Goal: Task Accomplishment & Management: Use online tool/utility

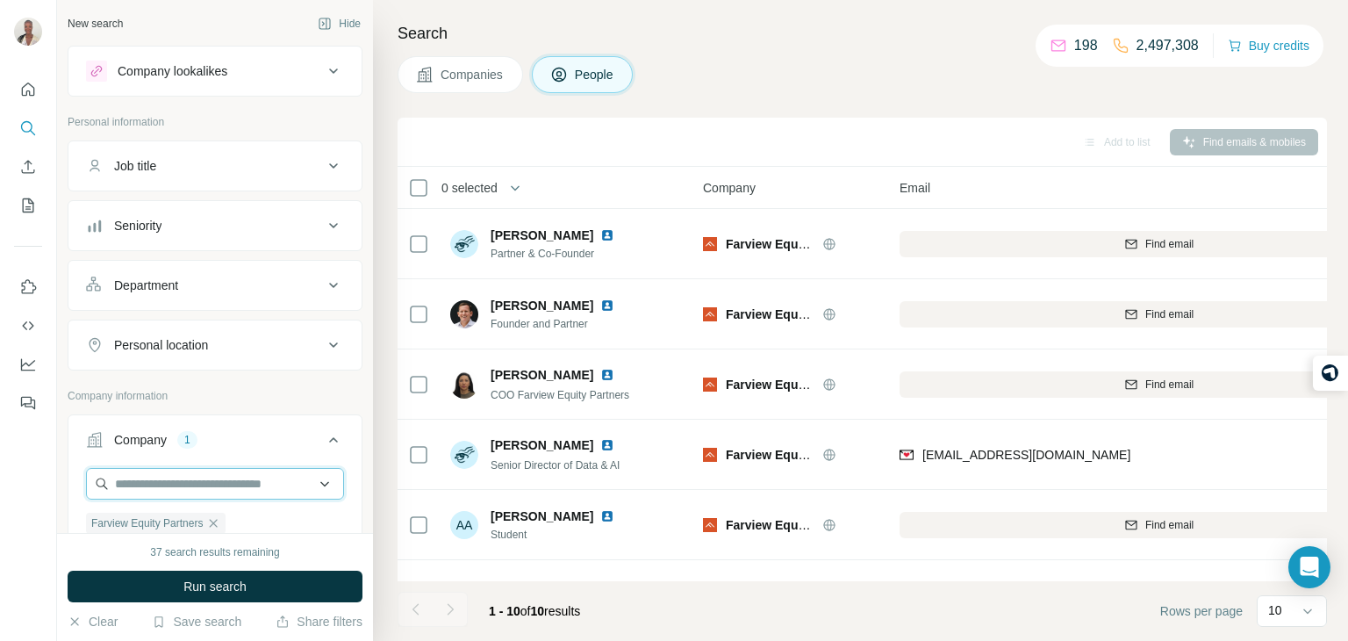
click at [190, 478] on input "text" at bounding box center [215, 484] width 258 height 32
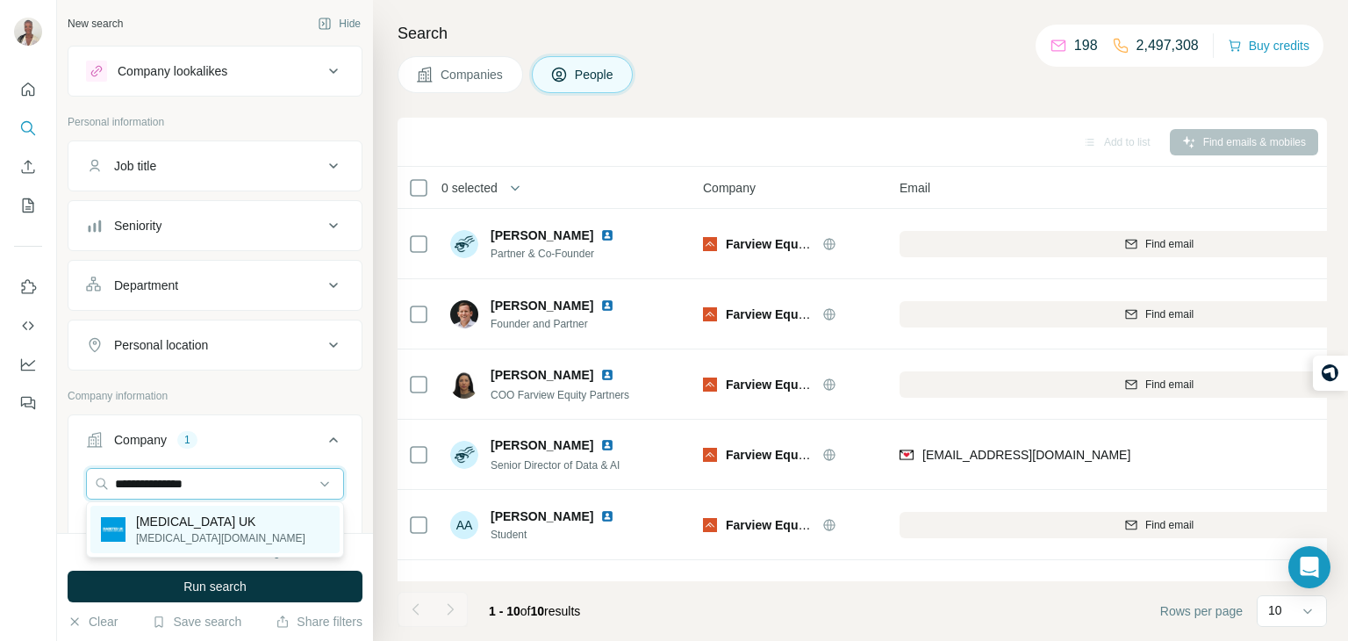
type input "**********"
click at [215, 516] on div "[MEDICAL_DATA] UK [MEDICAL_DATA][DOMAIN_NAME]" at bounding box center [214, 528] width 249 height 47
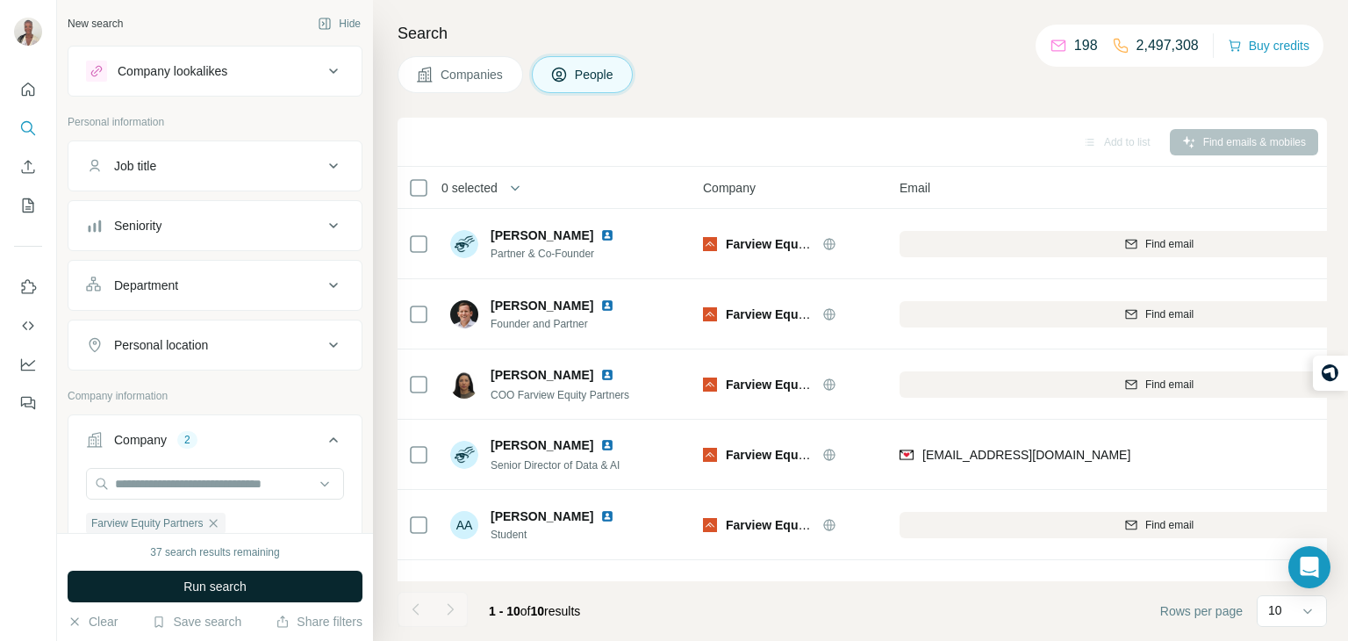
click at [230, 584] on span "Run search" at bounding box center [214, 586] width 63 height 18
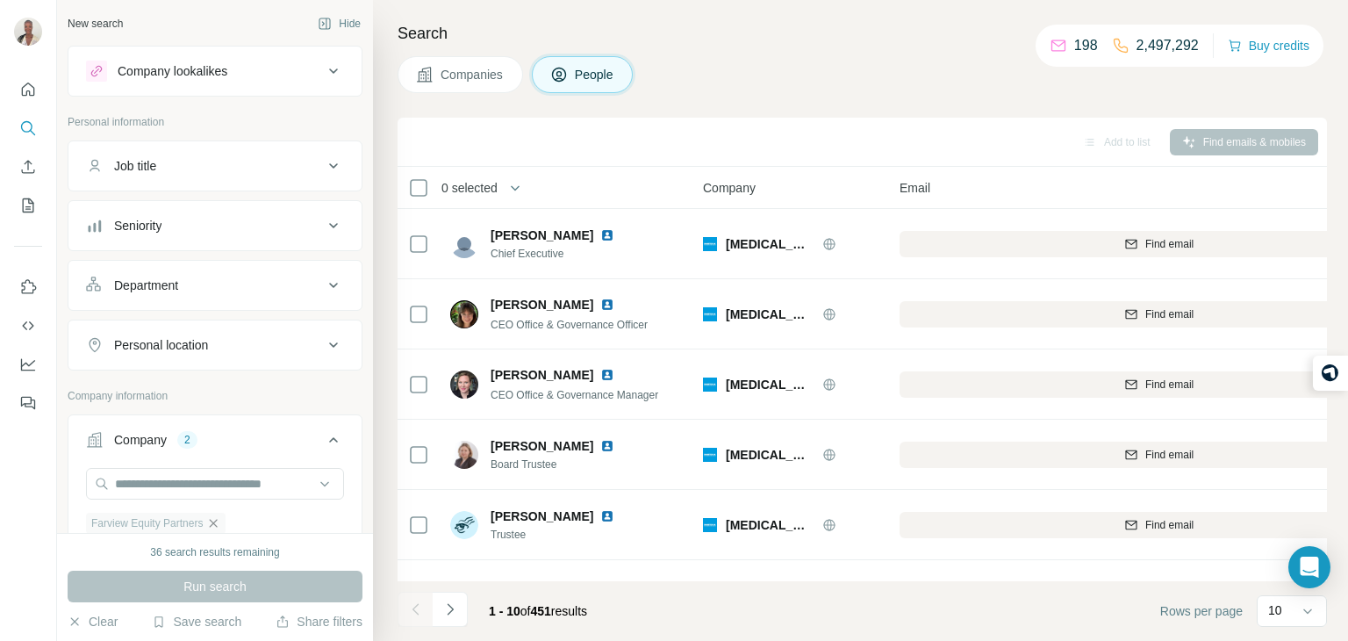
click at [220, 521] on icon "button" at bounding box center [213, 523] width 14 height 14
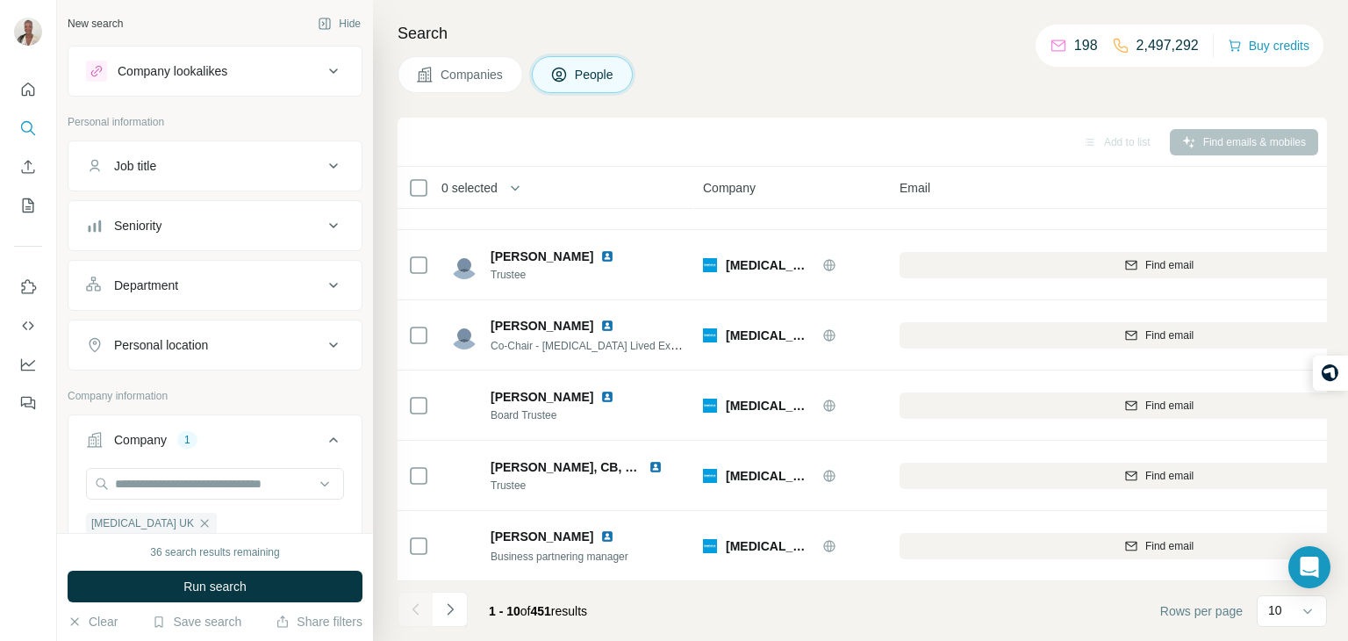
scroll to position [330, 0]
click at [451, 618] on button "Navigate to next page" at bounding box center [450, 608] width 35 height 35
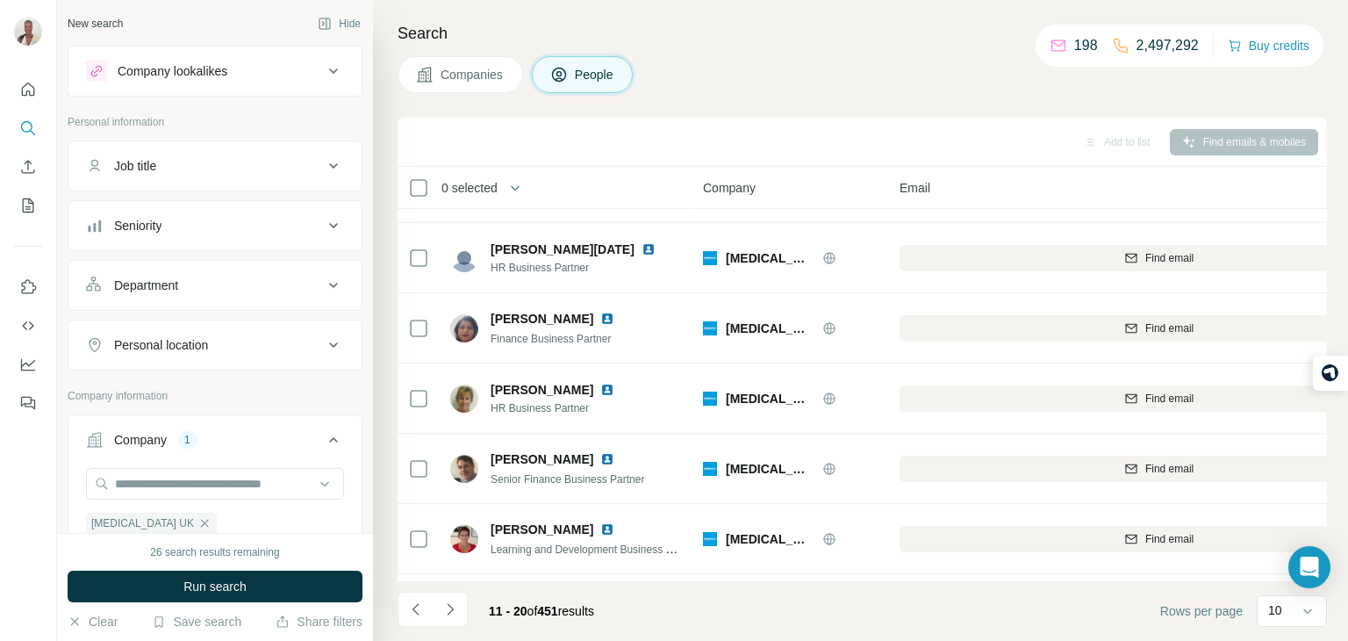
scroll to position [61, 0]
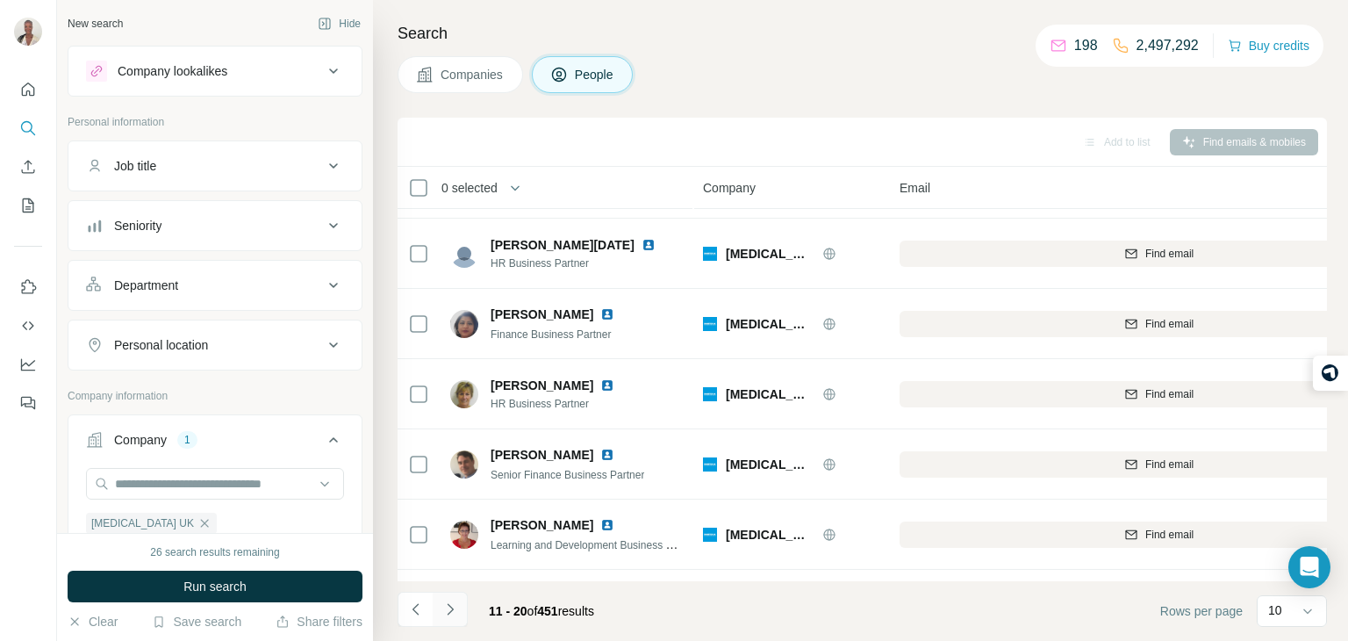
click at [448, 616] on icon "Navigate to next page" at bounding box center [450, 609] width 18 height 18
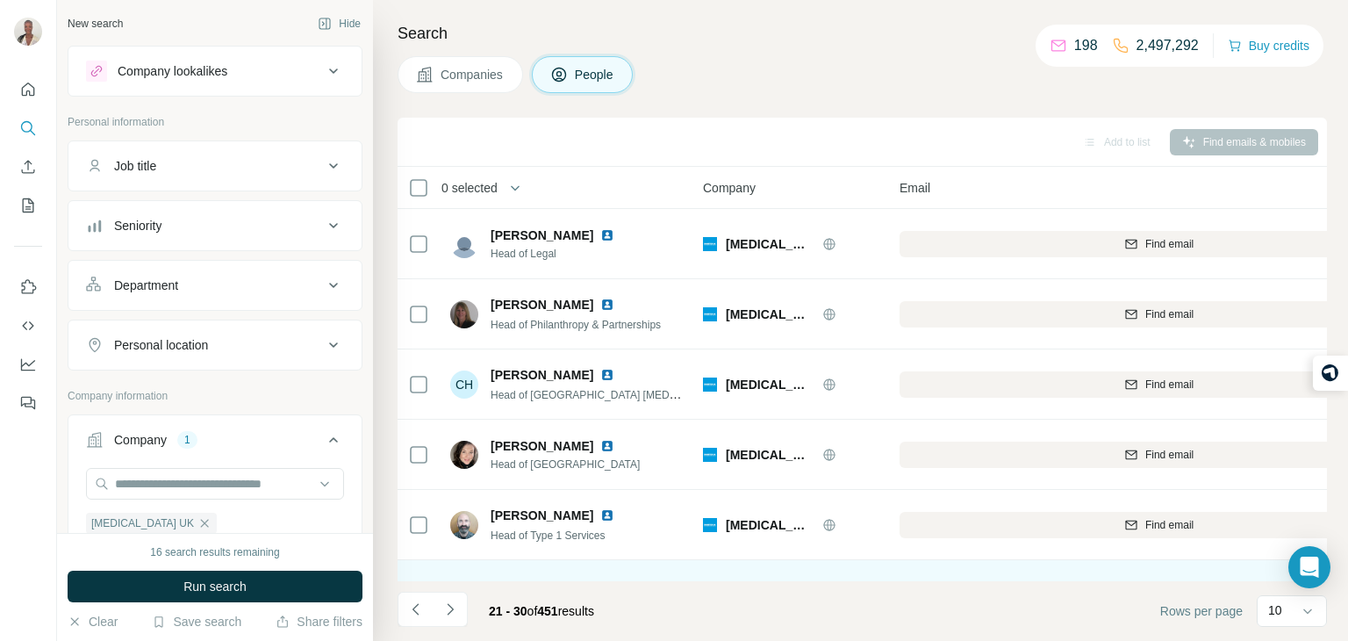
scroll to position [0, 0]
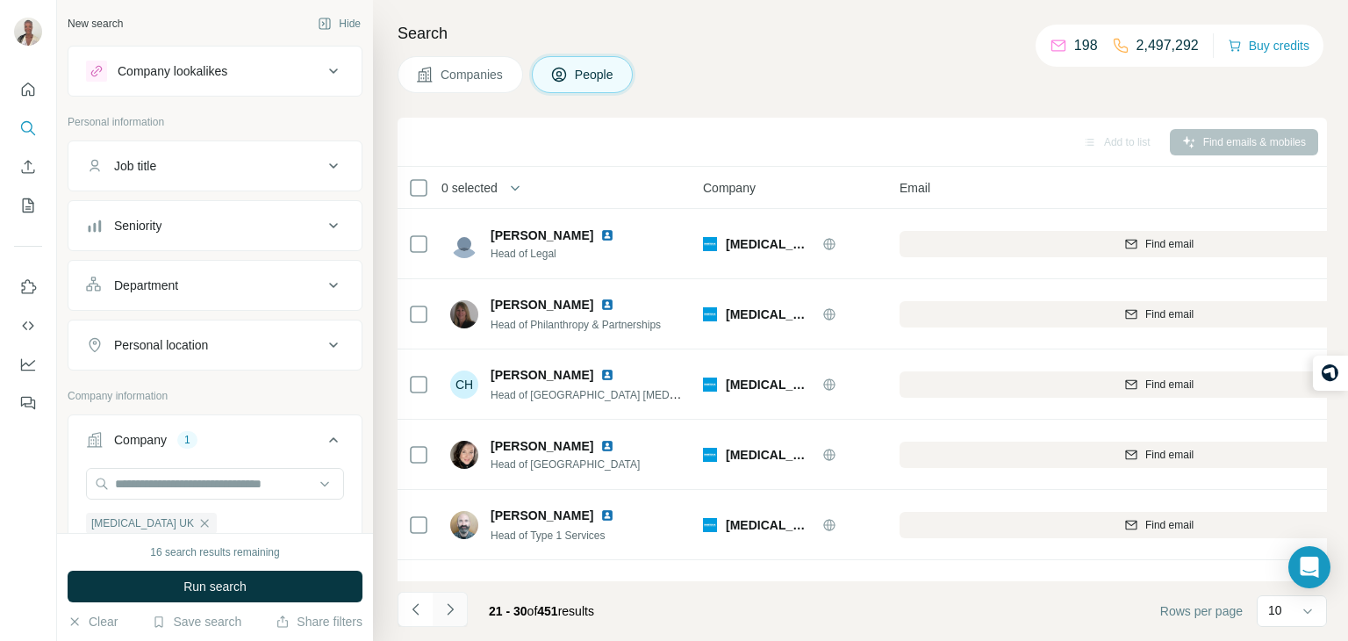
click at [455, 600] on icon "Navigate to next page" at bounding box center [450, 609] width 18 height 18
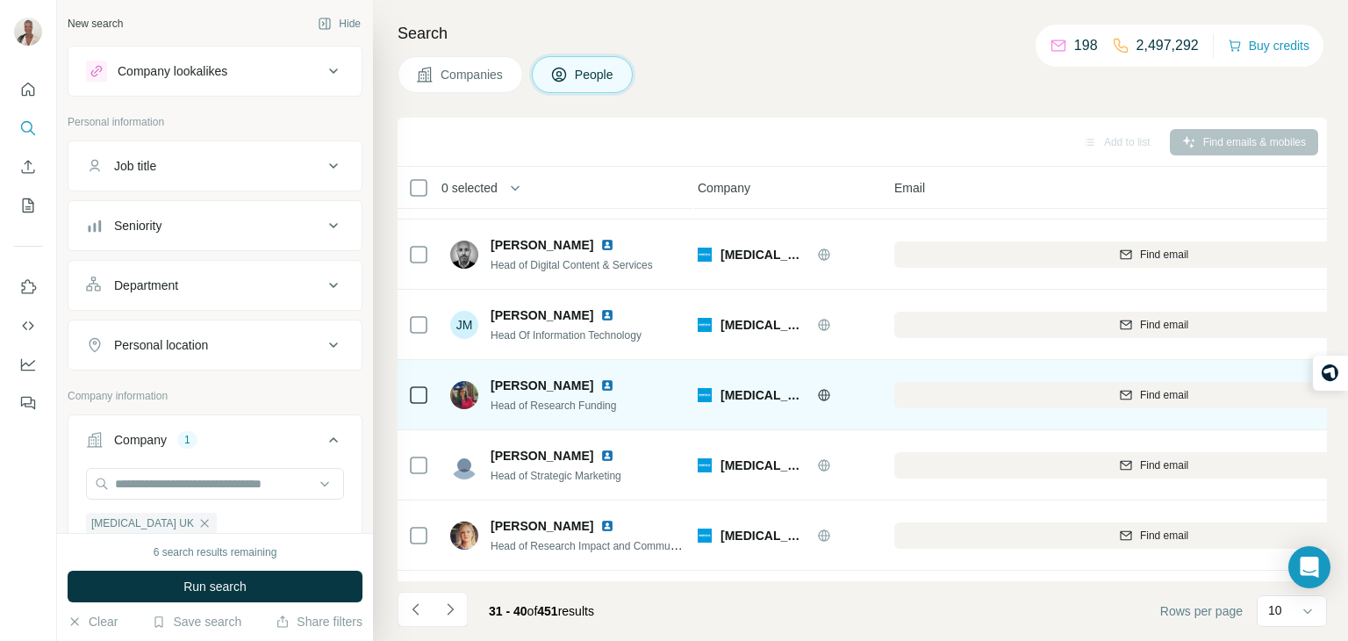
scroll to position [330, 5]
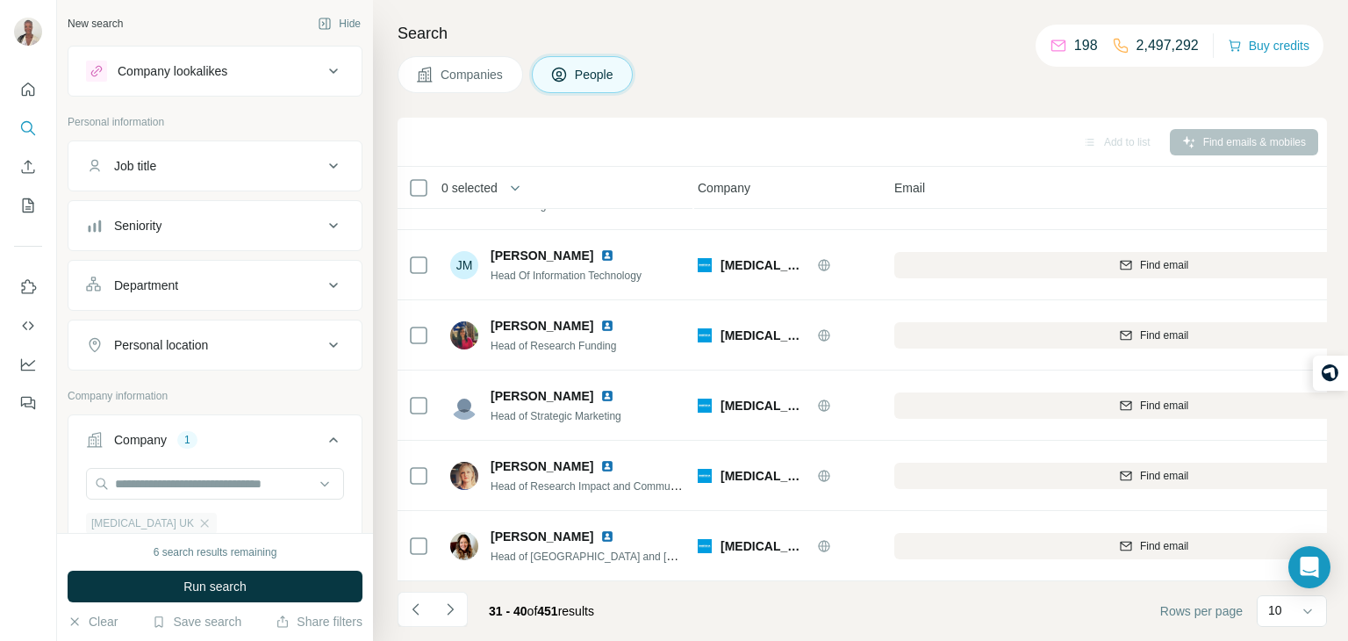
click at [154, 526] on div "[MEDICAL_DATA] UK" at bounding box center [151, 522] width 131 height 21
click at [197, 521] on icon "button" at bounding box center [204, 523] width 14 height 14
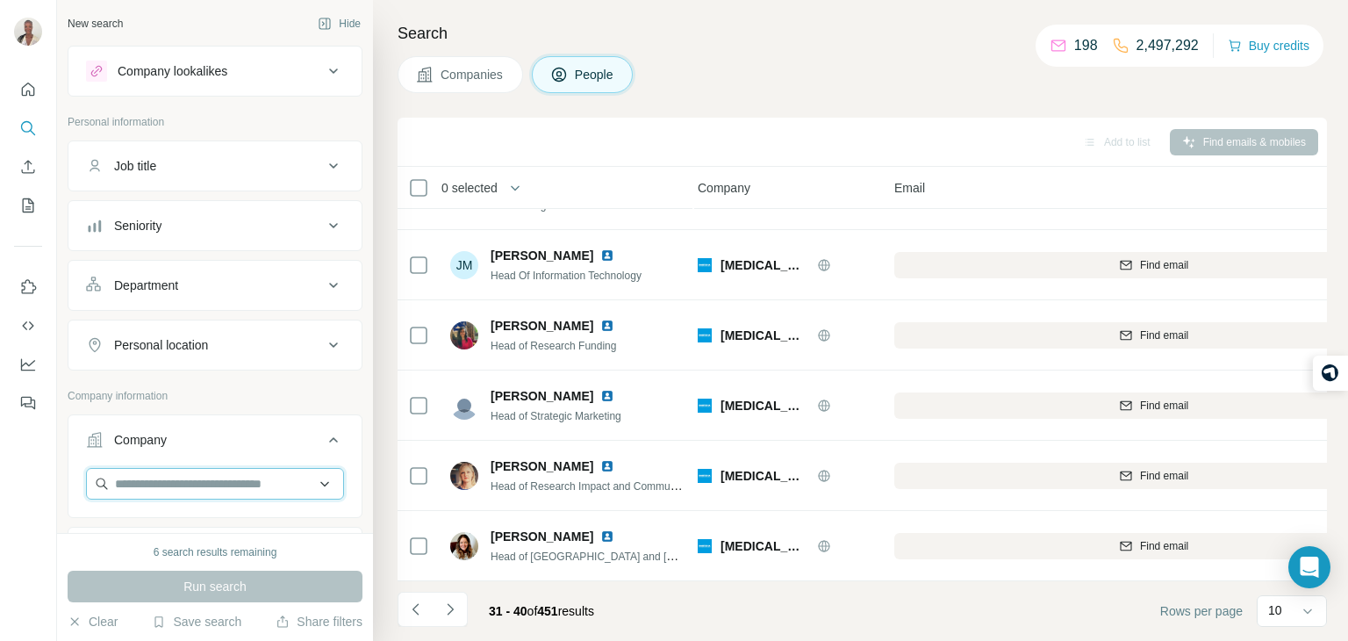
click at [187, 480] on input "text" at bounding box center [215, 484] width 258 height 32
paste input "**********"
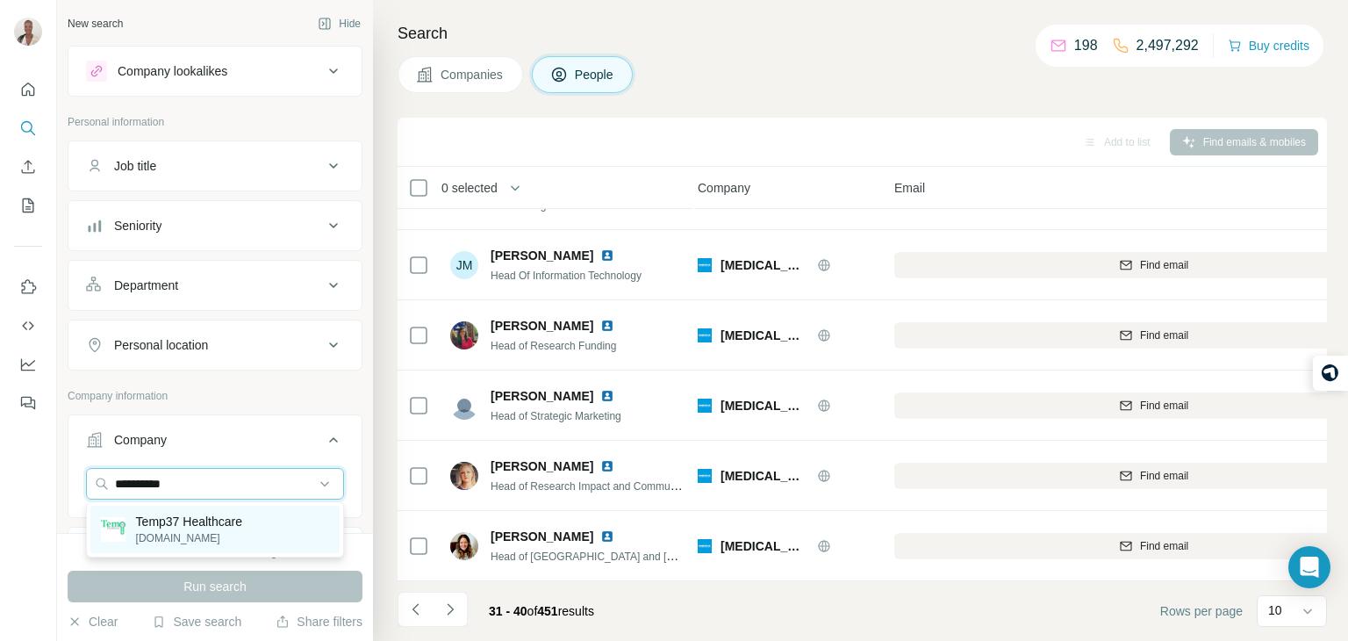
type input "**********"
click at [224, 528] on p "Temp37 Healthcare" at bounding box center [189, 521] width 106 height 18
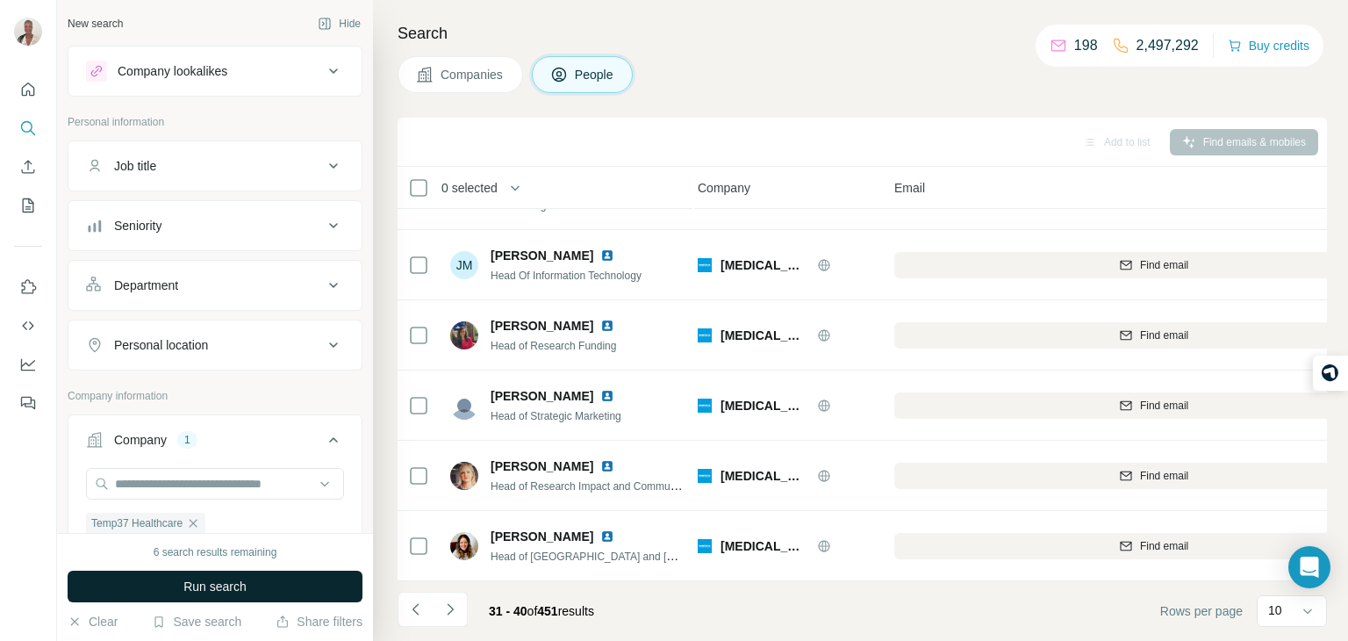
click at [238, 577] on span "Run search" at bounding box center [214, 586] width 63 height 18
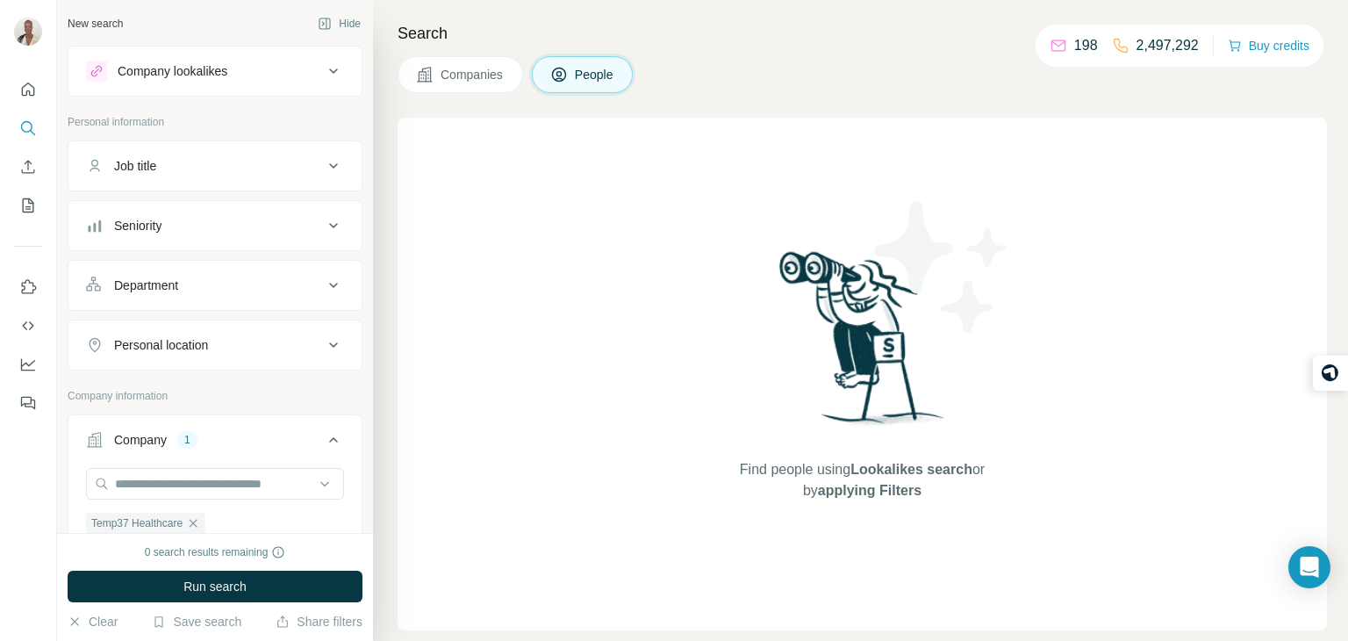
click at [238, 577] on span "Run search" at bounding box center [214, 586] width 63 height 18
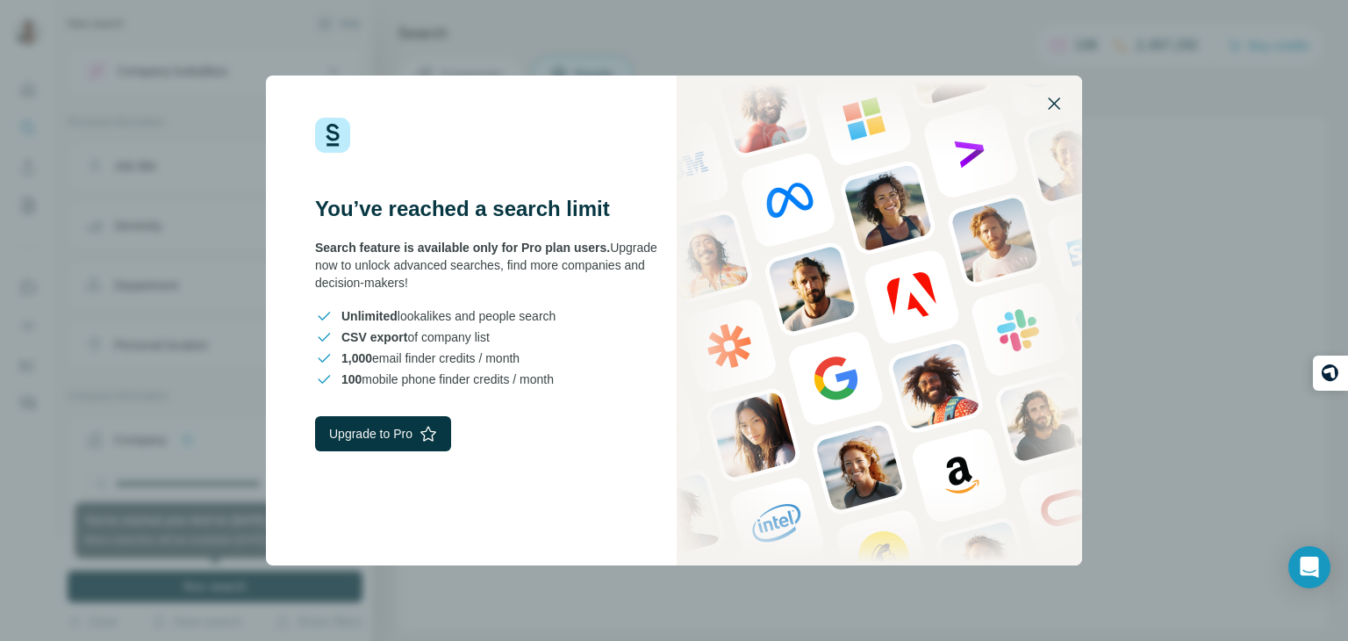
click at [1056, 100] on icon "button" at bounding box center [1054, 103] width 12 height 12
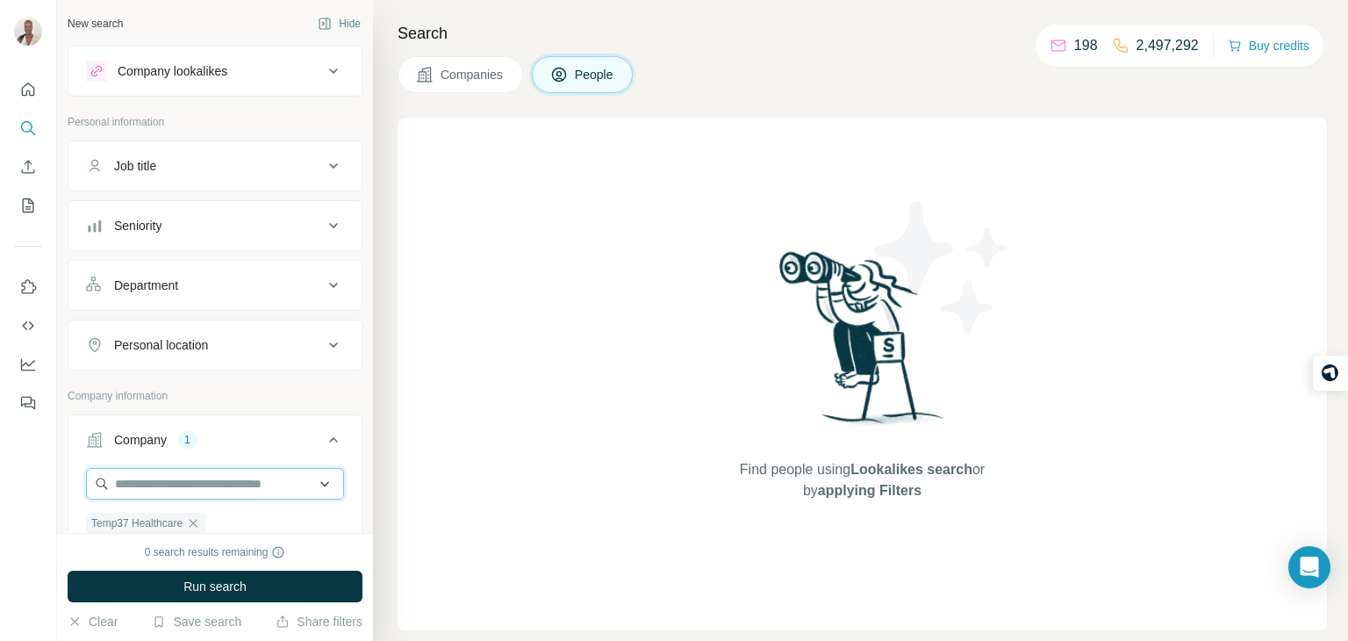
click at [262, 490] on input "text" at bounding box center [215, 484] width 258 height 32
click at [266, 469] on input "text" at bounding box center [215, 484] width 258 height 32
